Goal: Information Seeking & Learning: Learn about a topic

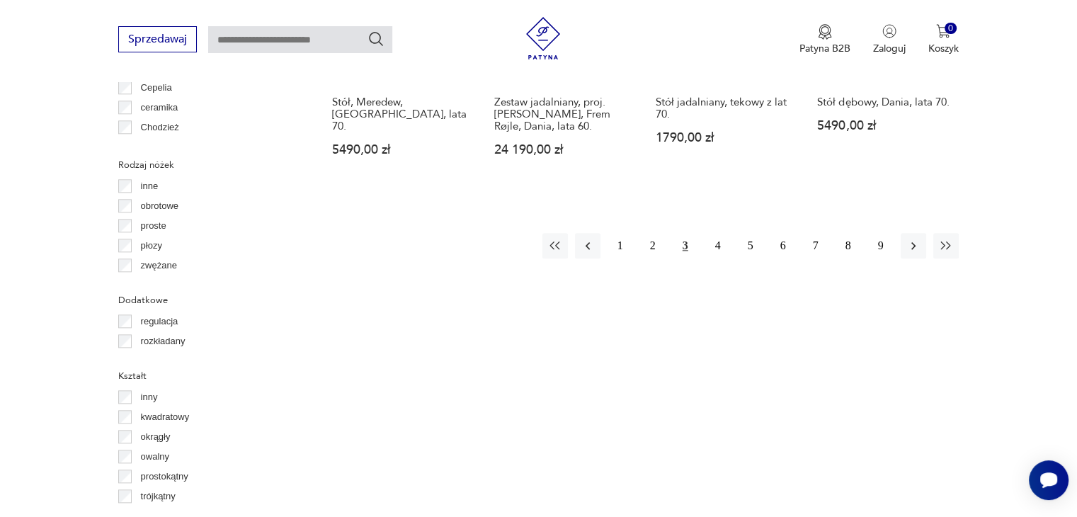
scroll to position [1649, 0]
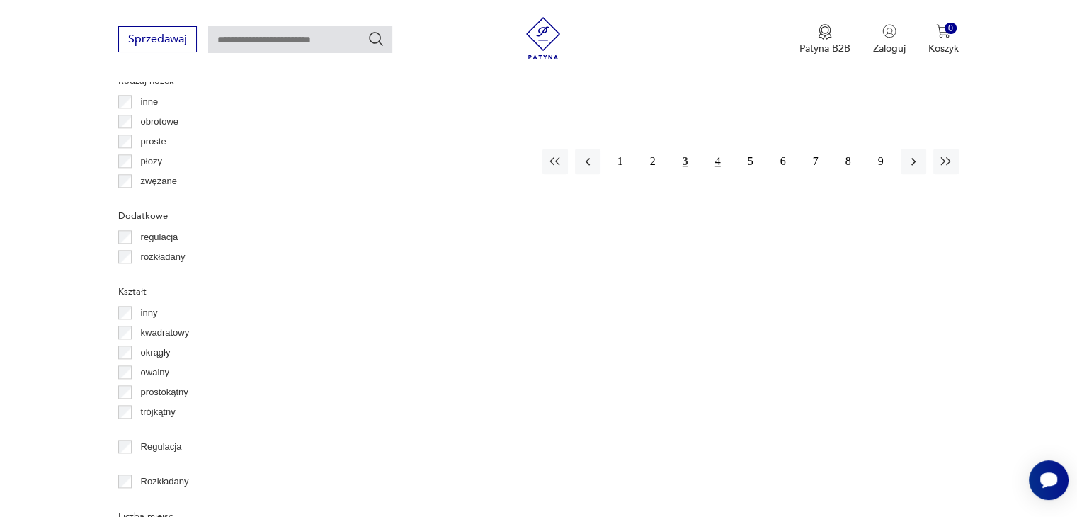
click at [720, 149] on button "4" at bounding box center [717, 161] width 25 height 25
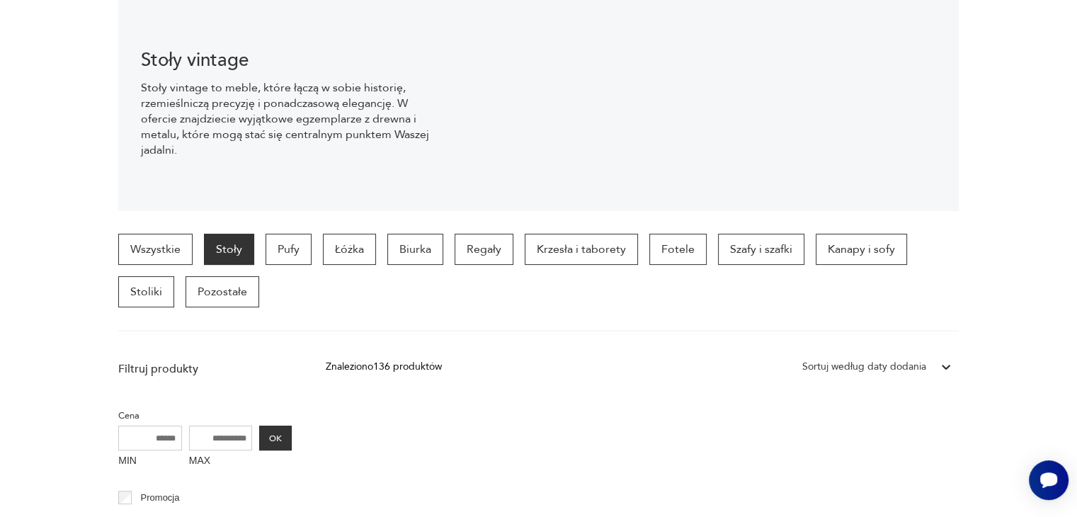
scroll to position [92, 0]
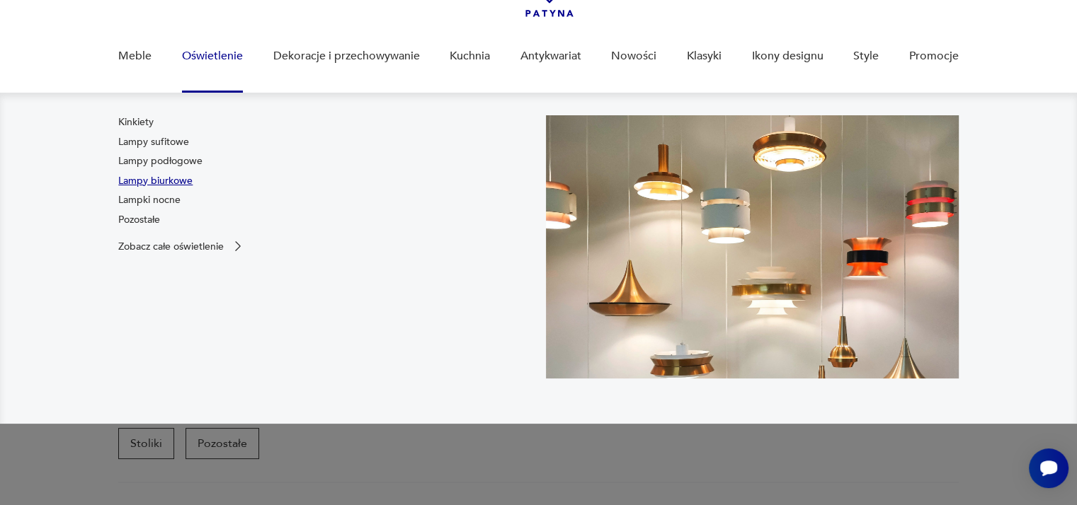
click at [171, 176] on link "Lampy biurkowe" at bounding box center [155, 181] width 74 height 14
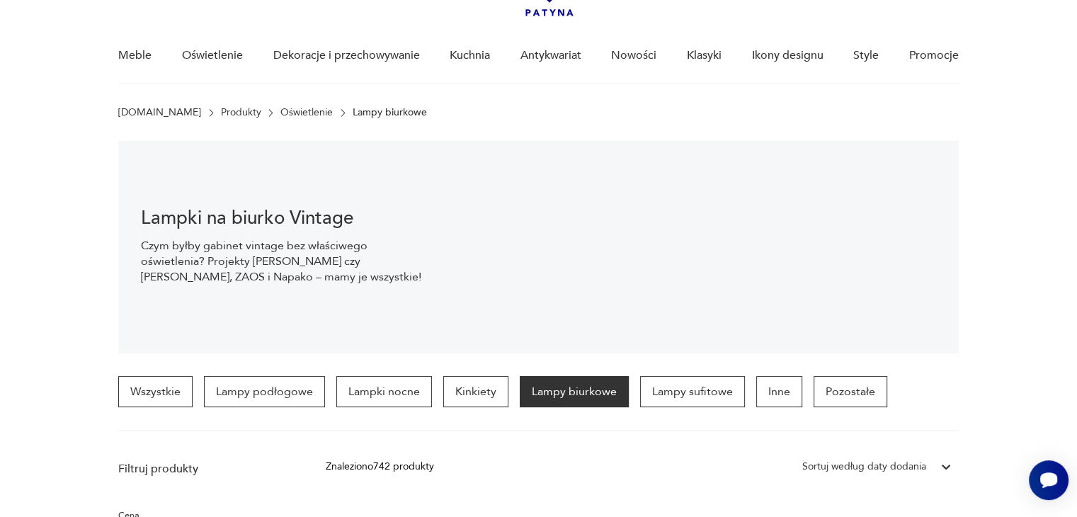
scroll to position [92, 0]
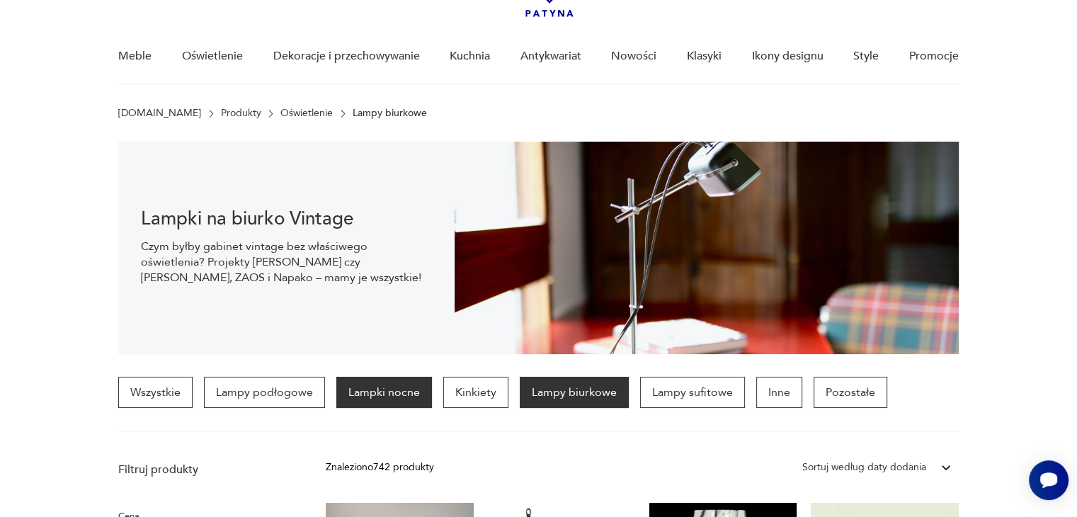
click at [397, 403] on p "Lampki nocne" at bounding box center [384, 392] width 96 height 31
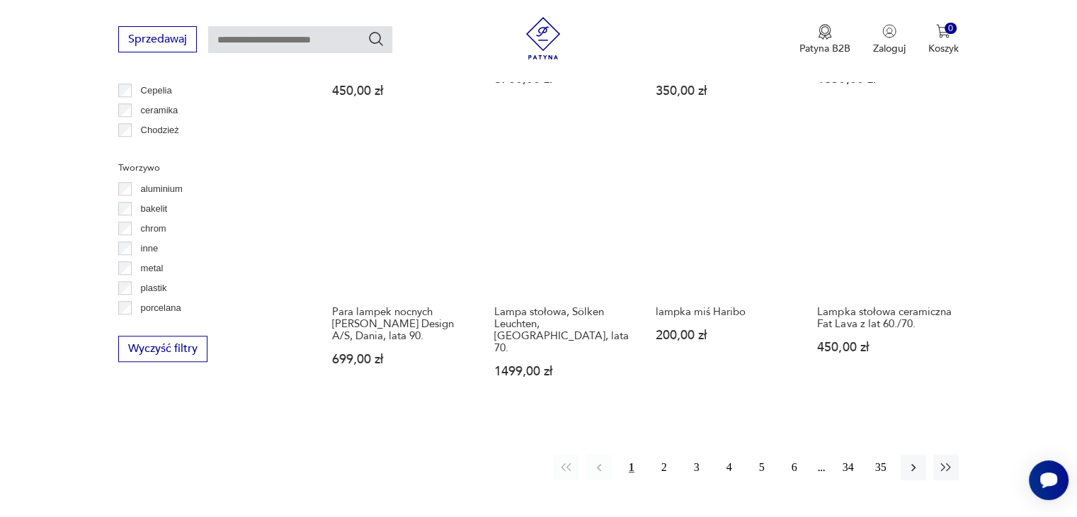
scroll to position [1253, 0]
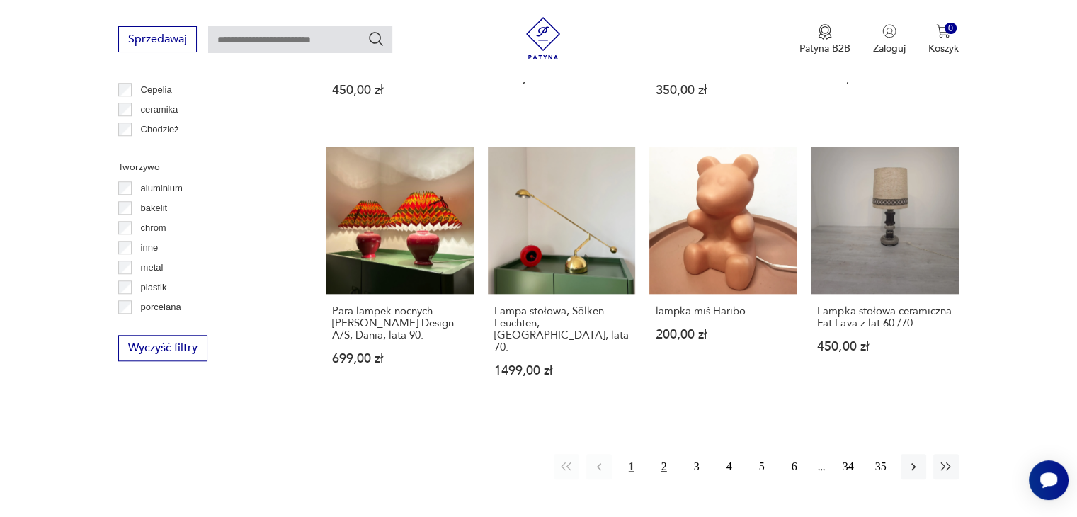
click at [664, 454] on button "2" at bounding box center [663, 466] width 25 height 25
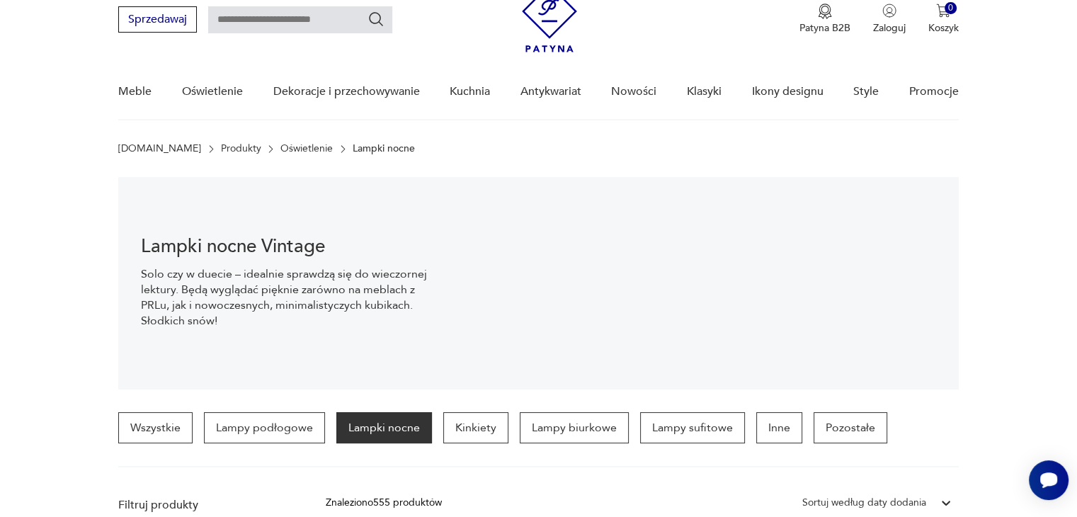
scroll to position [50, 0]
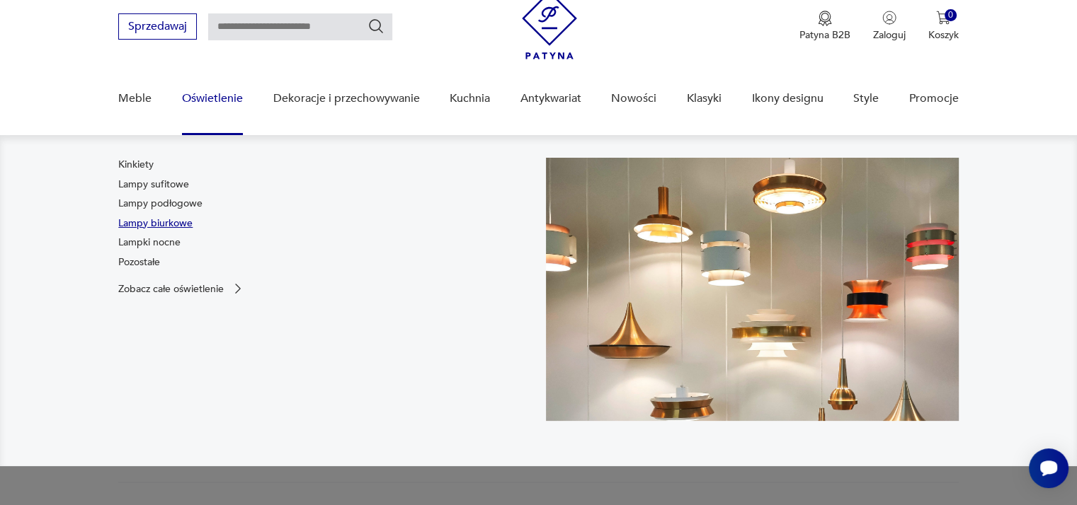
click at [173, 225] on link "Lampy biurkowe" at bounding box center [155, 224] width 74 height 14
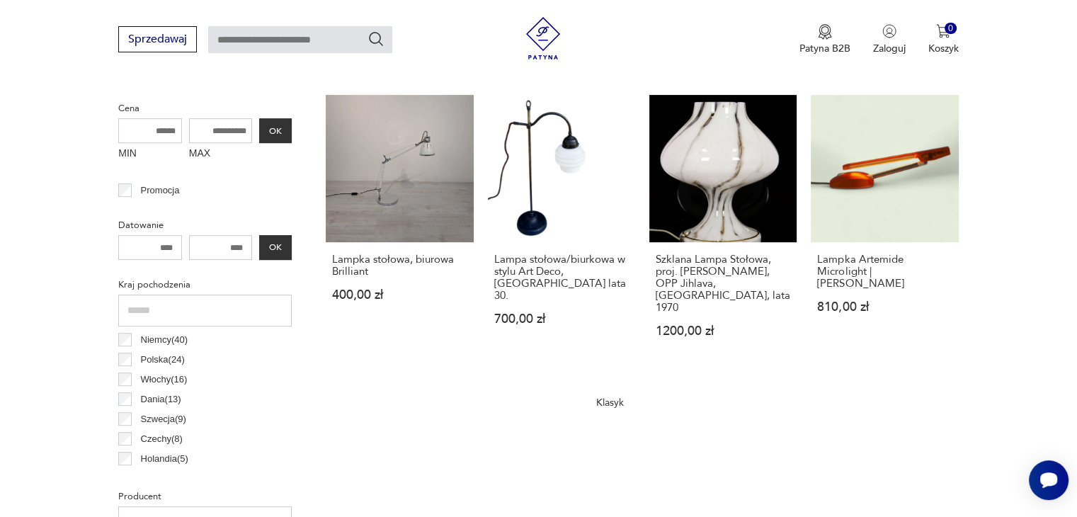
scroll to position [475, 0]
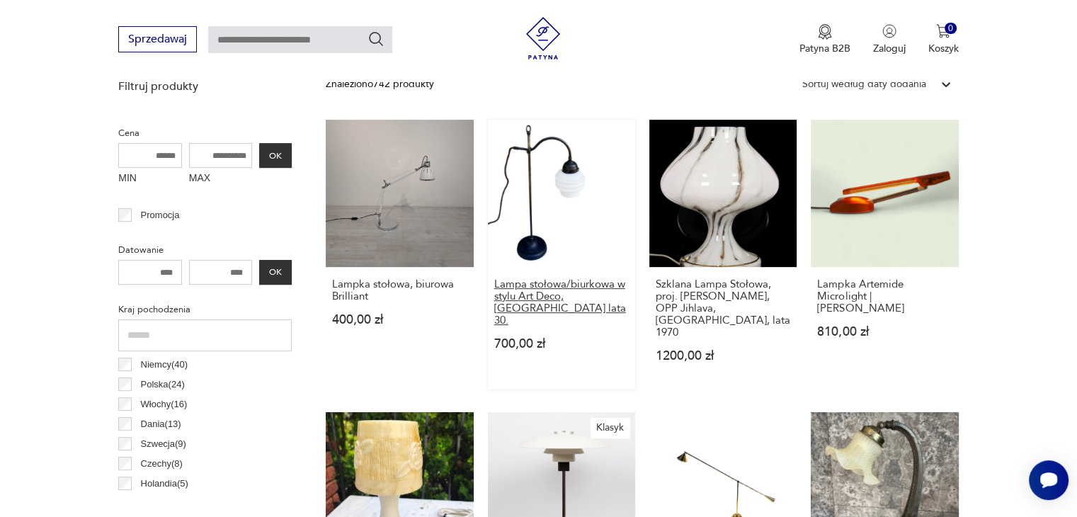
click at [517, 298] on h3 "Lampa stołowa/biurkowa w stylu Art Deco, [GEOGRAPHIC_DATA] lata 30." at bounding box center [561, 302] width 134 height 48
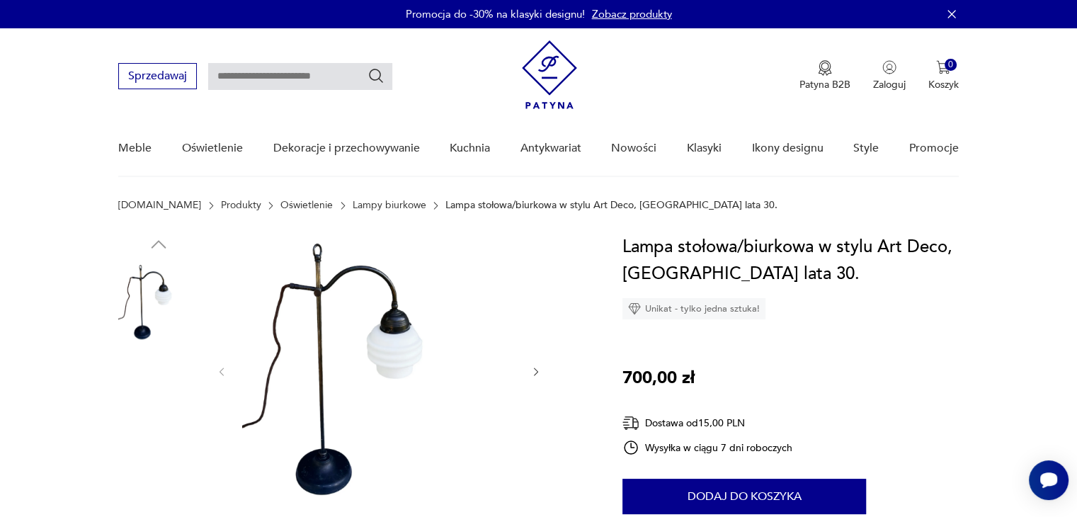
scroll to position [71, 0]
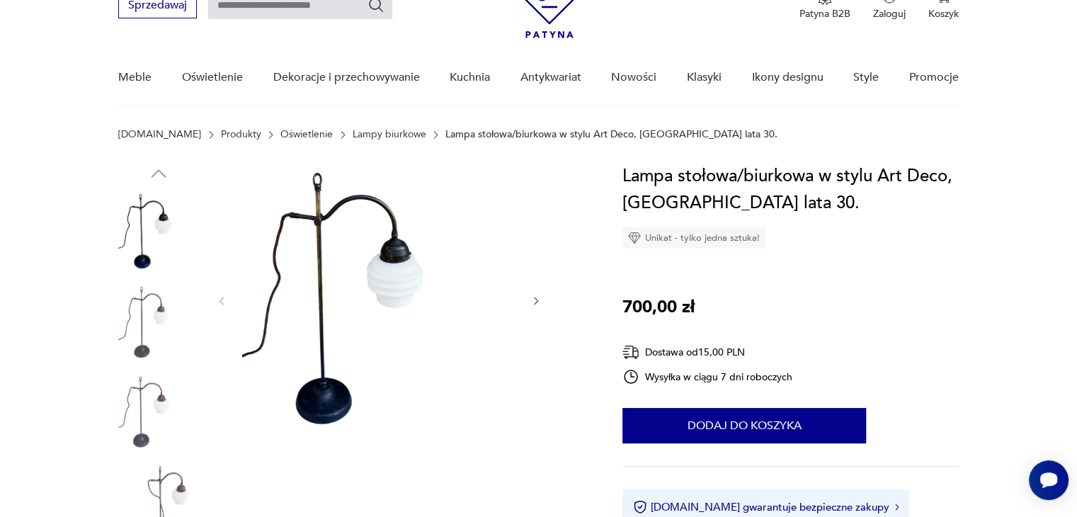
click at [151, 307] on img at bounding box center [158, 322] width 81 height 81
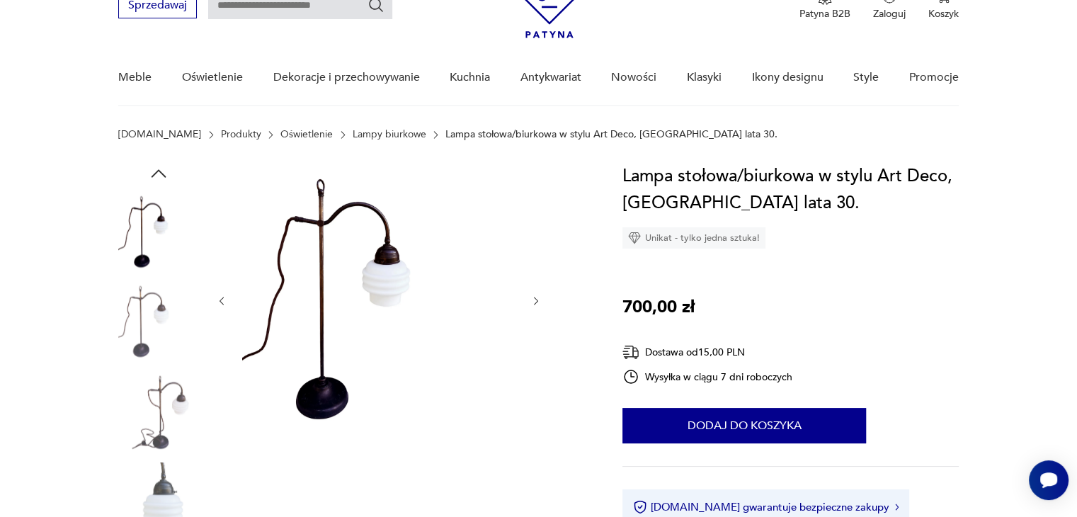
click at [153, 318] on img at bounding box center [158, 322] width 81 height 81
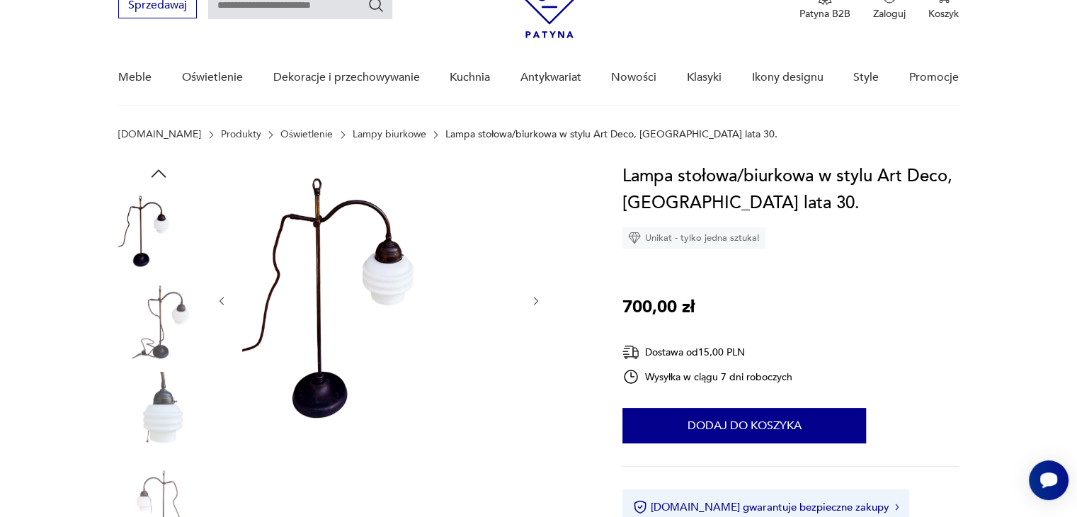
click at [156, 325] on img at bounding box center [158, 322] width 81 height 81
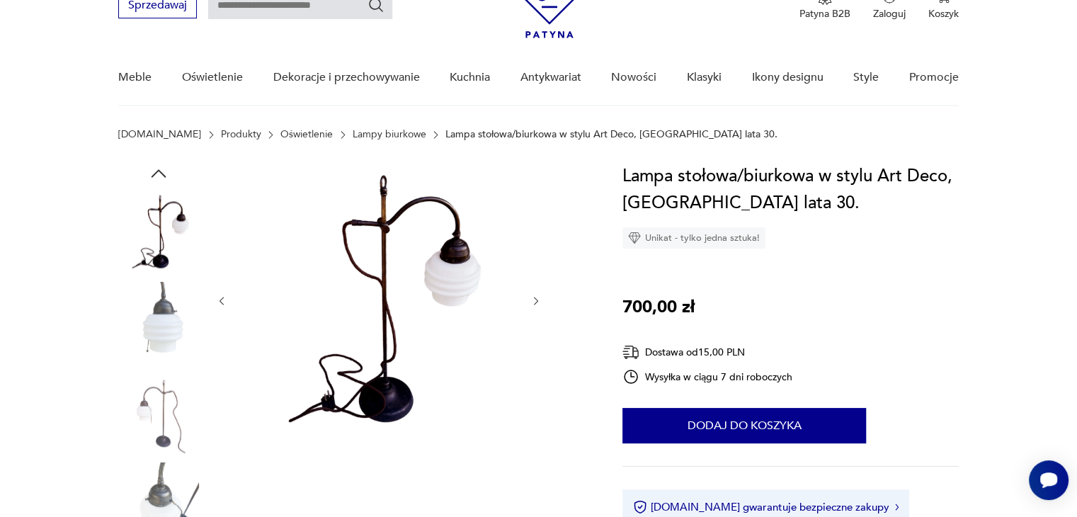
click at [156, 332] on img at bounding box center [158, 322] width 81 height 81
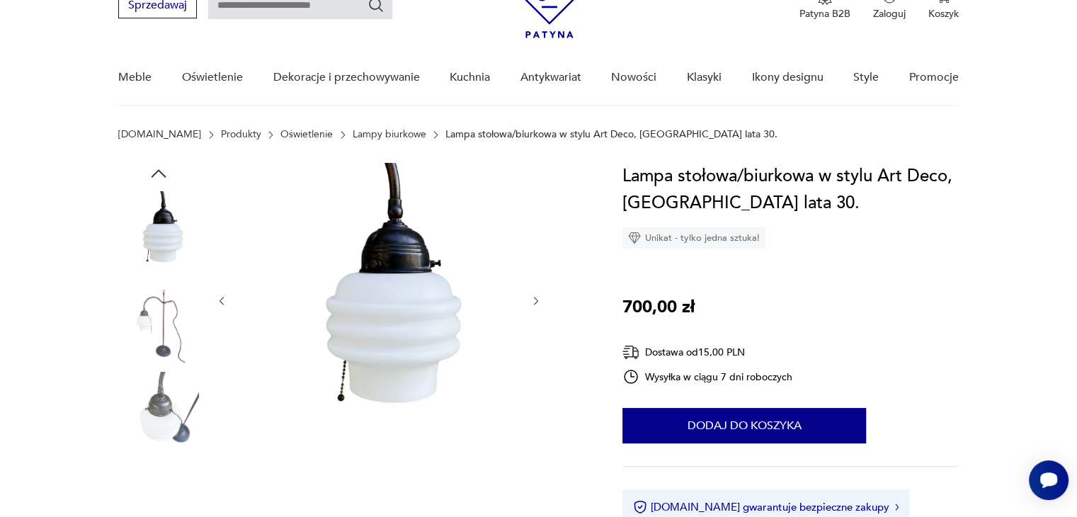
click at [159, 343] on img at bounding box center [158, 322] width 81 height 81
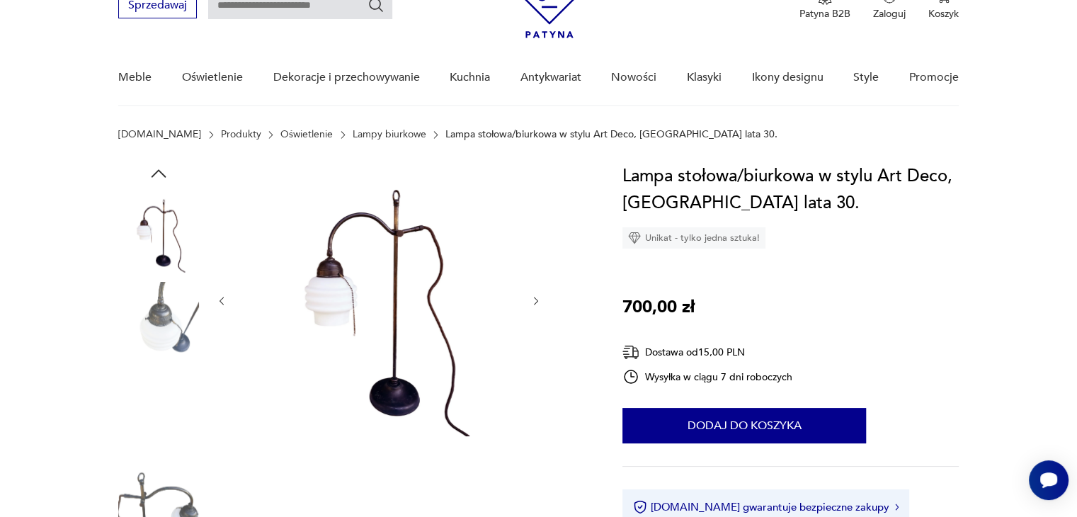
click at [160, 349] on img at bounding box center [158, 322] width 81 height 81
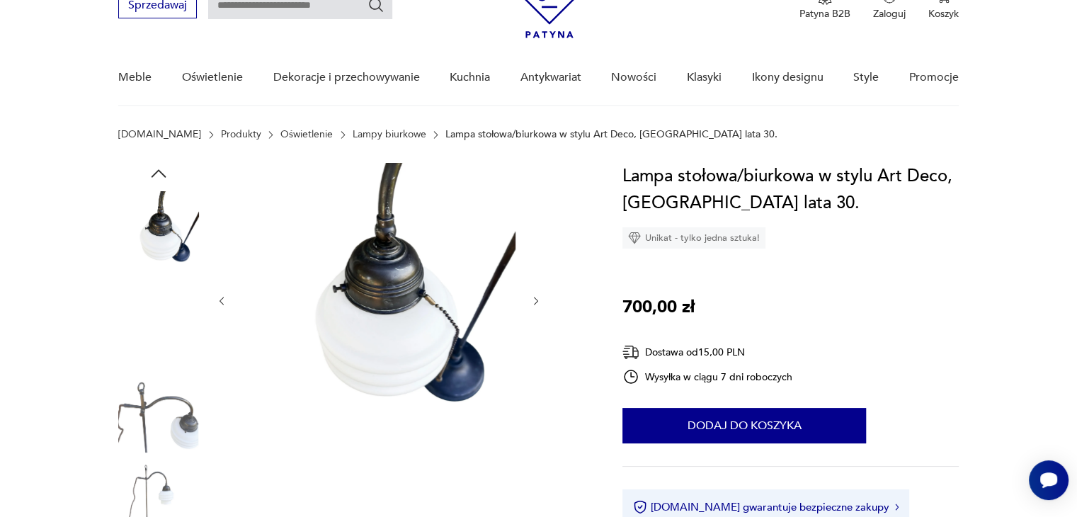
click at [160, 349] on img at bounding box center [158, 322] width 81 height 81
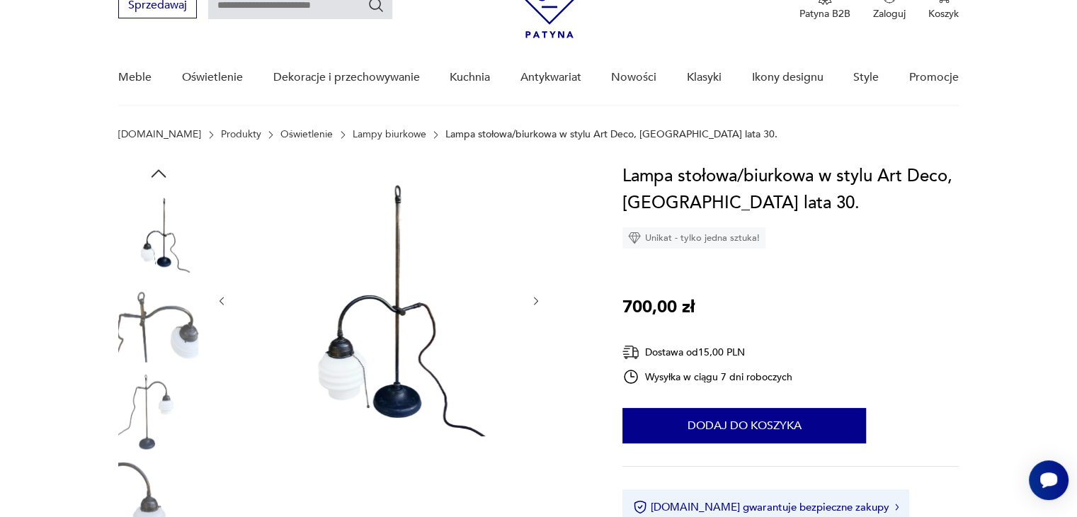
click at [160, 349] on img at bounding box center [158, 322] width 81 height 81
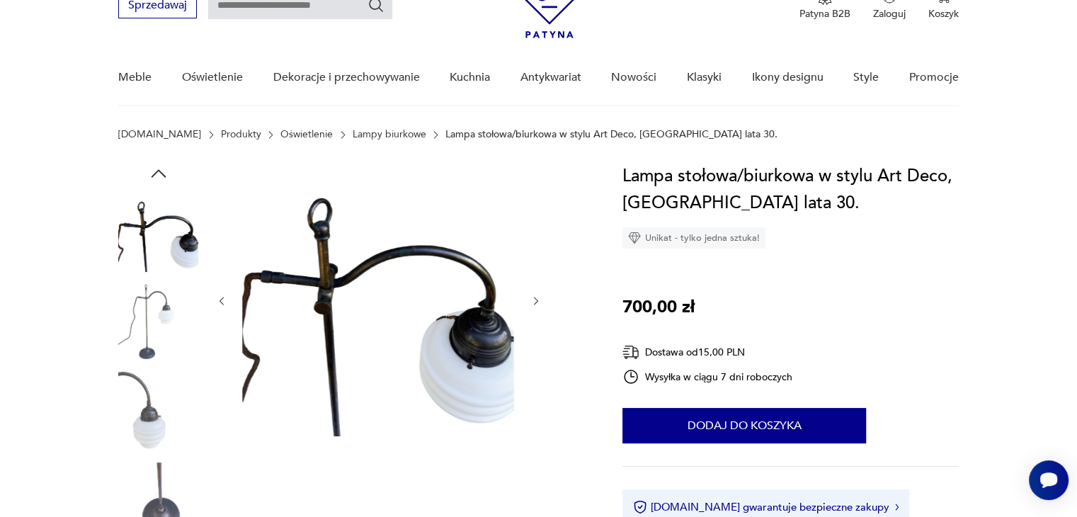
click at [160, 349] on img at bounding box center [158, 322] width 81 height 81
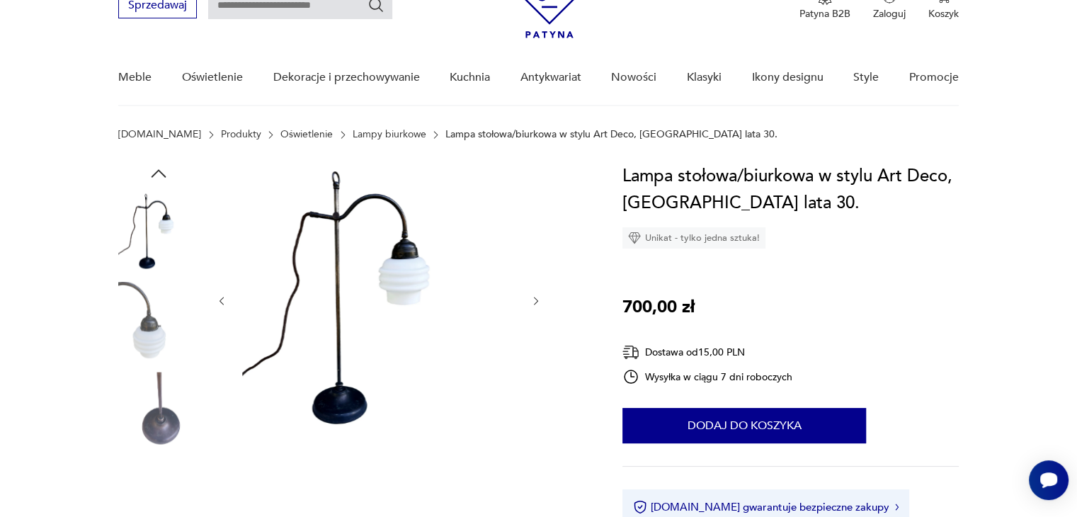
click at [160, 349] on img at bounding box center [158, 322] width 81 height 81
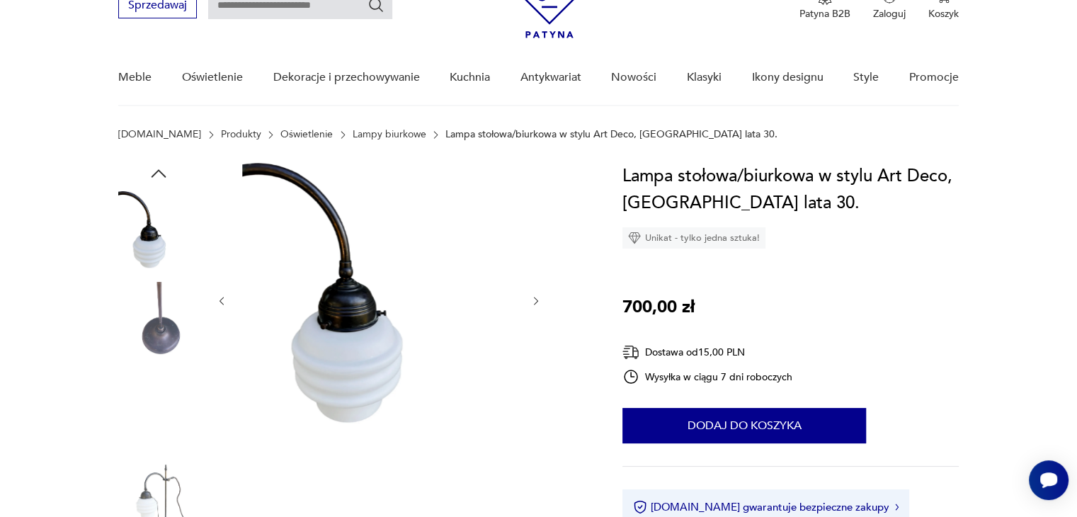
click at [160, 349] on img at bounding box center [158, 322] width 81 height 81
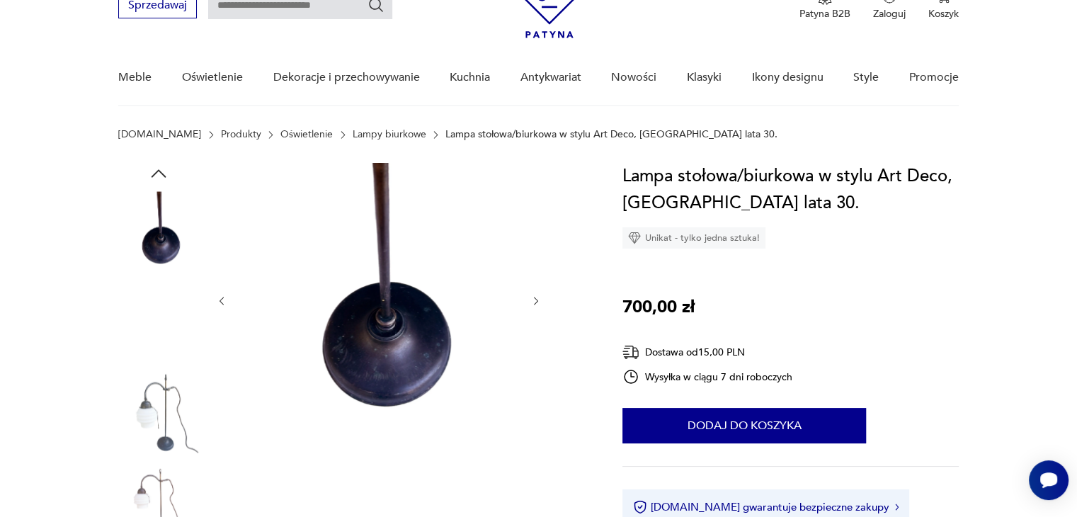
click at [160, 349] on img at bounding box center [158, 322] width 81 height 81
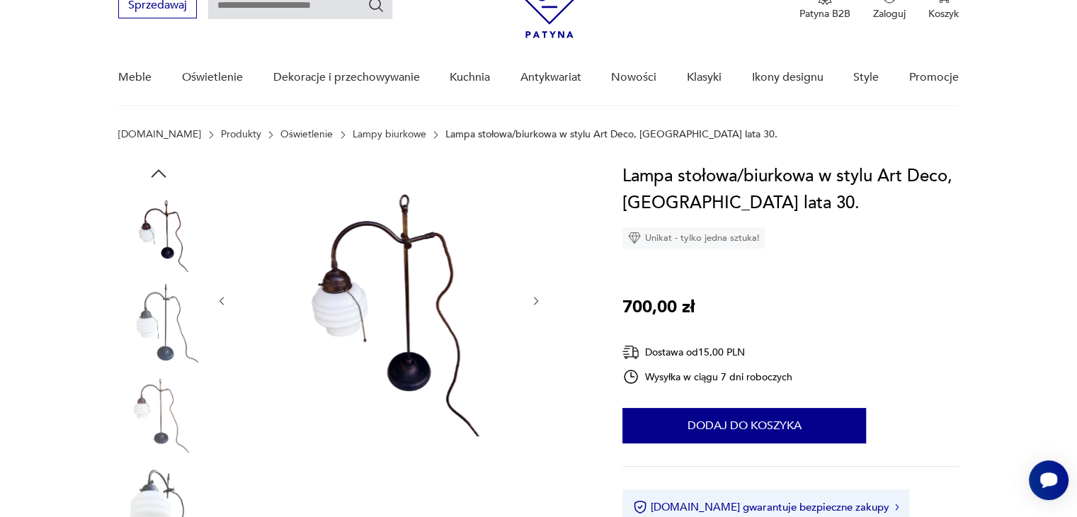
click at [160, 349] on img at bounding box center [158, 322] width 81 height 81
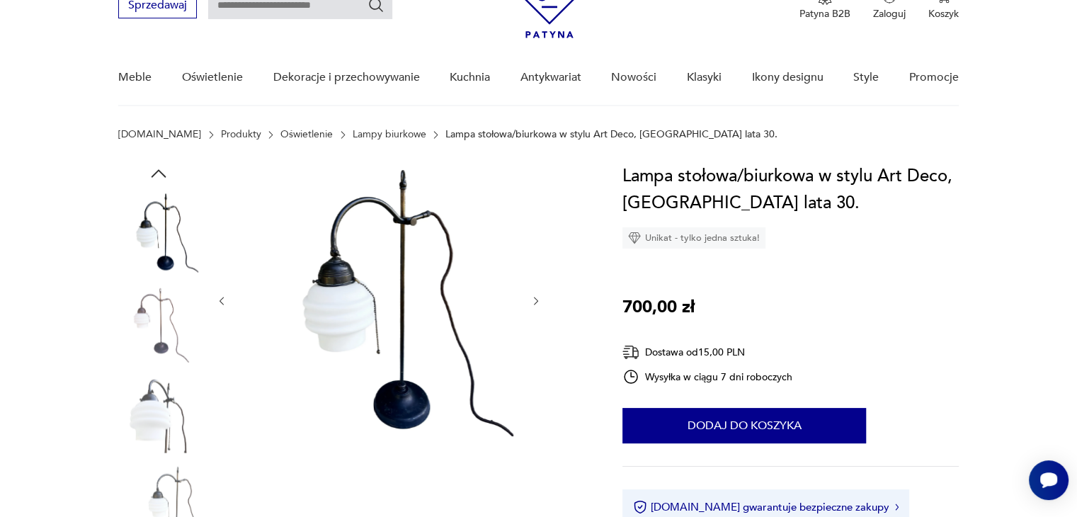
click at [160, 349] on img at bounding box center [158, 322] width 81 height 81
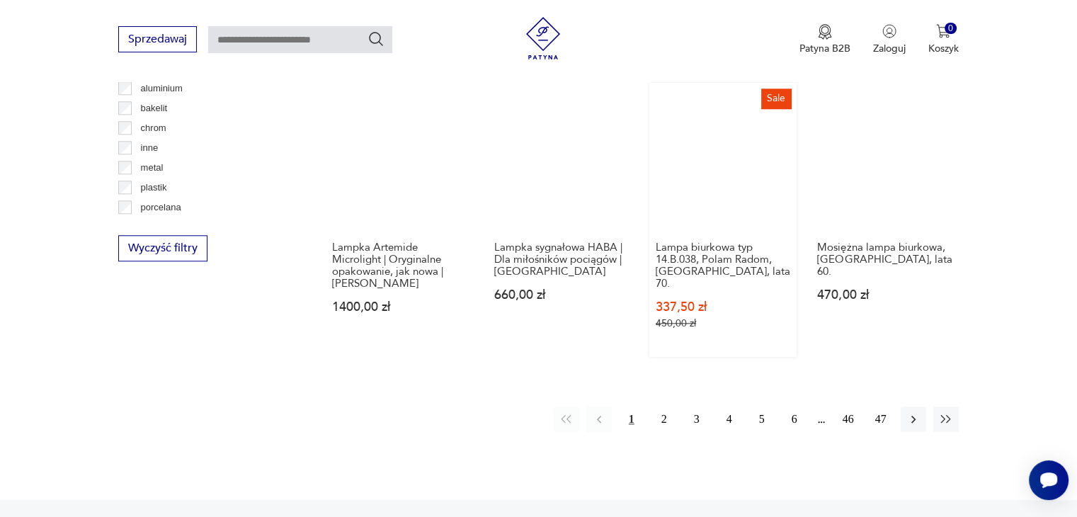
scroll to position [1357, 0]
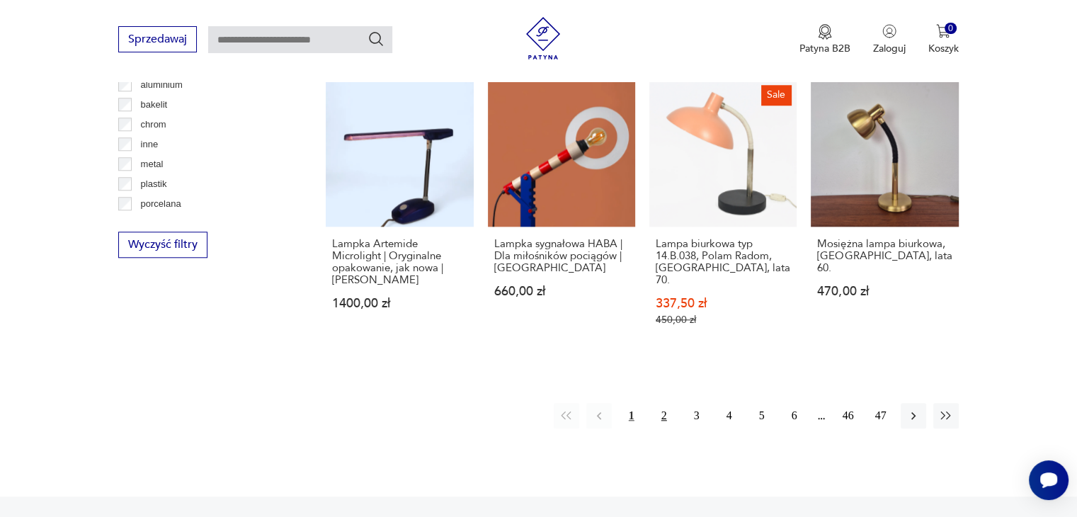
click at [667, 403] on button "2" at bounding box center [663, 415] width 25 height 25
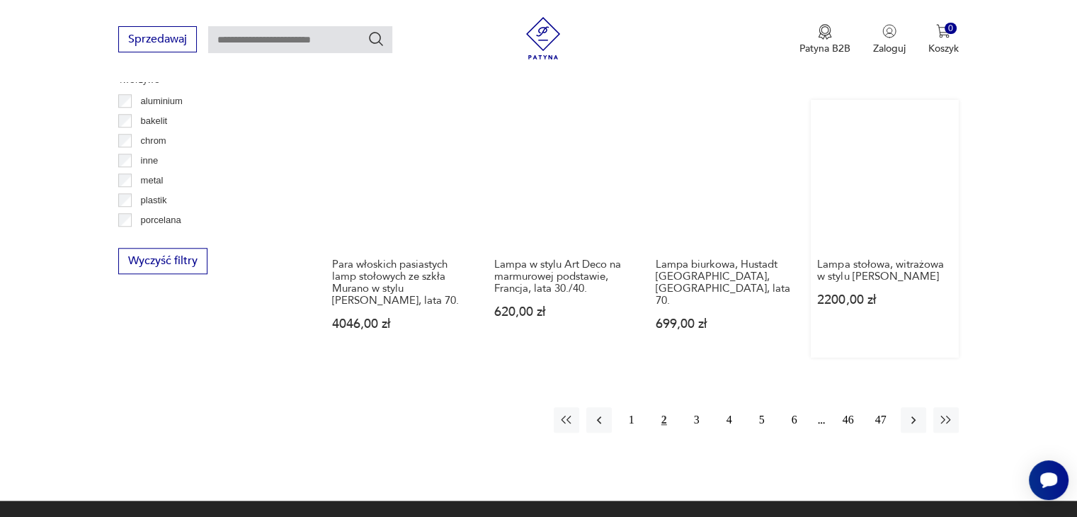
scroll to position [1365, 0]
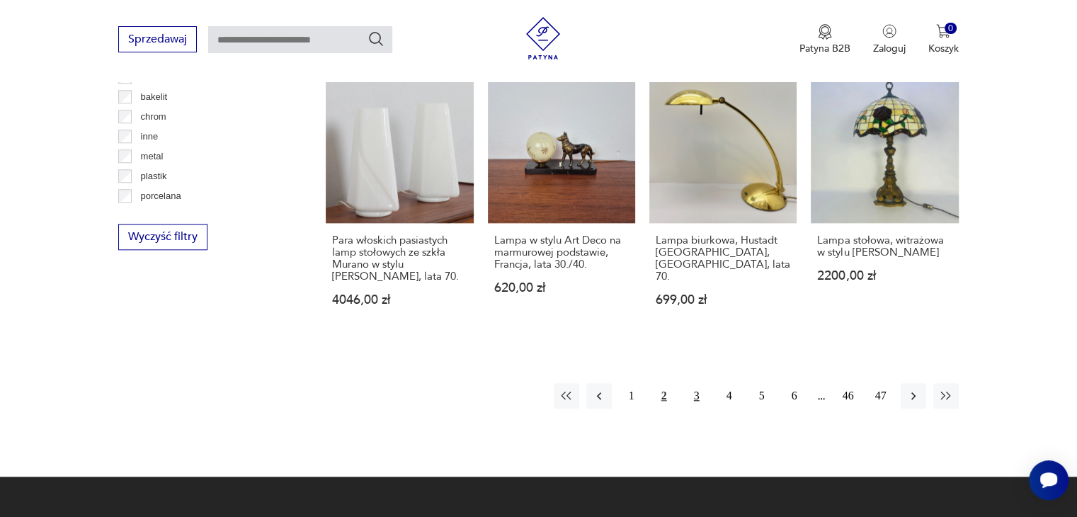
click at [702, 383] on button "3" at bounding box center [696, 395] width 25 height 25
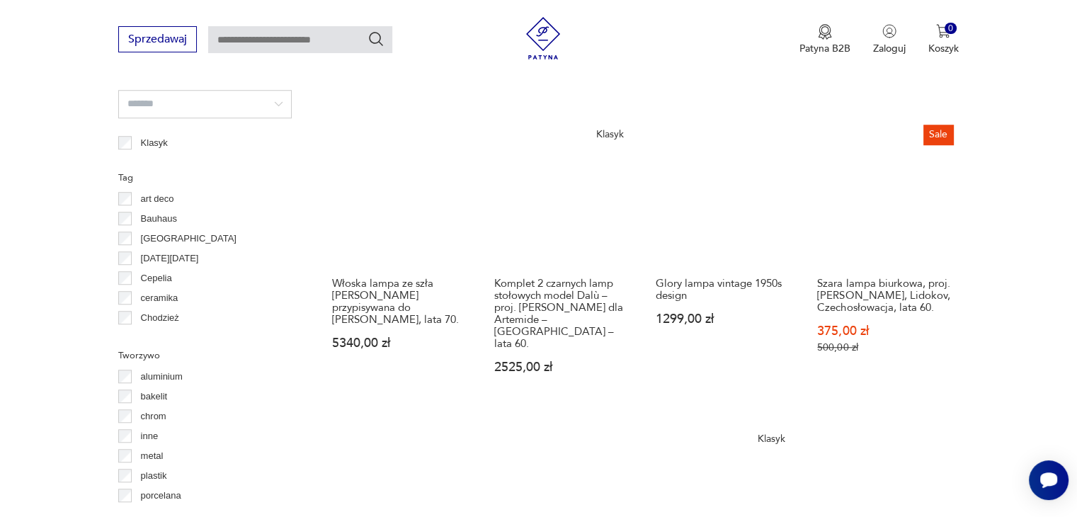
scroll to position [1041, 0]
